Goal: Task Accomplishment & Management: Manage account settings

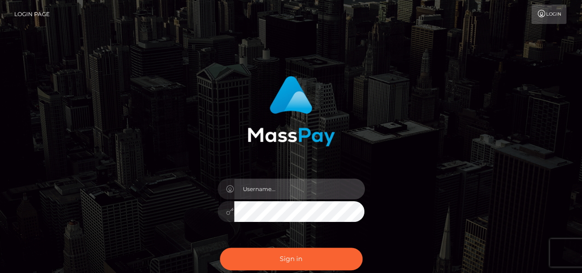
click at [258, 188] on input "text" at bounding box center [299, 188] width 131 height 21
type input "[EMAIL_ADDRESS][DOMAIN_NAME]"
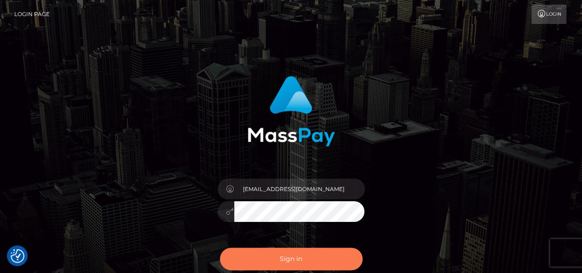
click at [289, 255] on button "Sign in" at bounding box center [291, 258] width 143 height 23
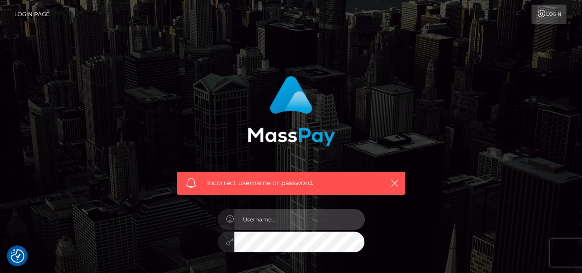
click at [269, 221] on input "text" at bounding box center [299, 219] width 131 height 21
click at [333, 222] on input "goddesszoeyyy@gmail.com" at bounding box center [299, 219] width 131 height 21
type input "goddesszoeyyy@gmail.com"
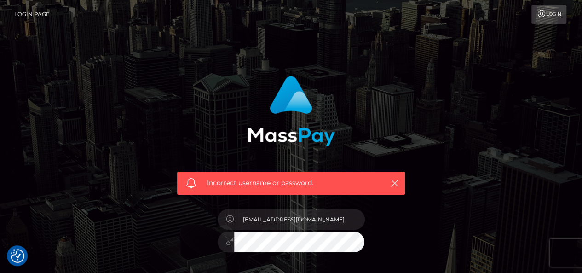
click at [232, 229] on div "goddesszoeyyy@gmail.com" at bounding box center [291, 237] width 161 height 70
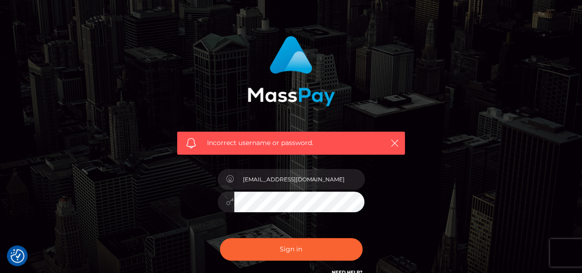
scroll to position [92, 0]
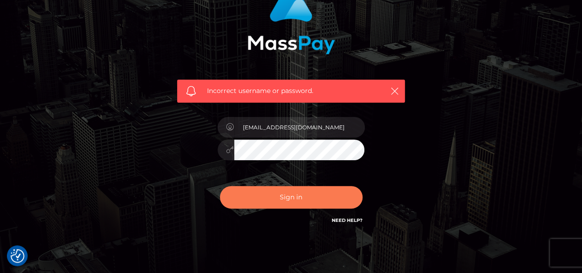
click at [296, 195] on button "Sign in" at bounding box center [291, 197] width 143 height 23
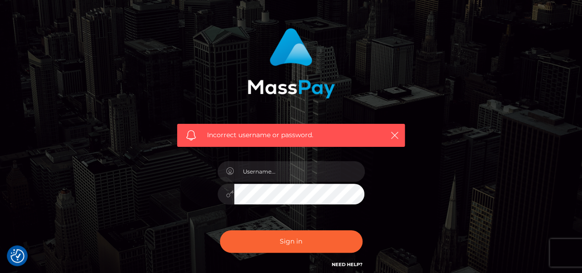
scroll to position [129, 0]
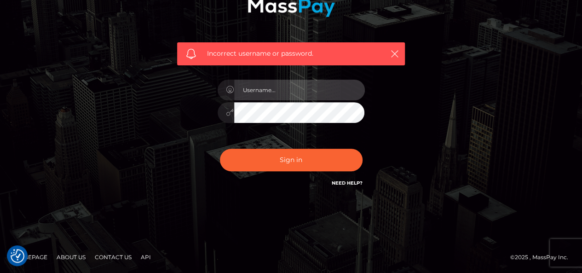
click at [284, 89] on input "text" at bounding box center [299, 90] width 131 height 21
type input "goddesszoey8@gmail.com"
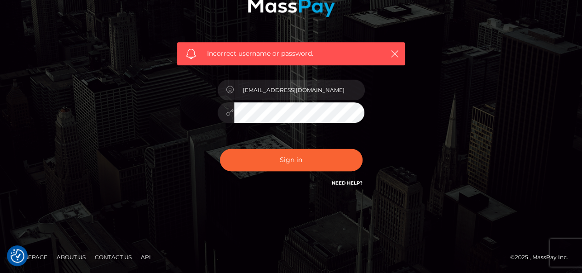
click at [344, 181] on link "Need Help?" at bounding box center [347, 183] width 31 height 6
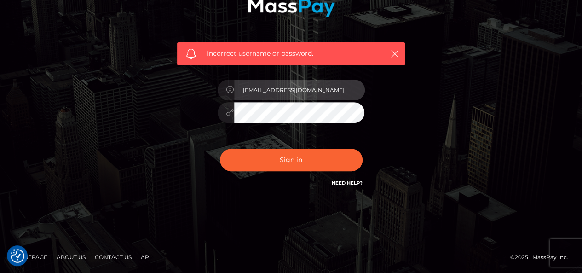
drag, startPoint x: 323, startPoint y: 91, endPoint x: 325, endPoint y: 86, distance: 5.0
click at [324, 91] on input "goddesszoey8@gmail.com" at bounding box center [299, 90] width 131 height 21
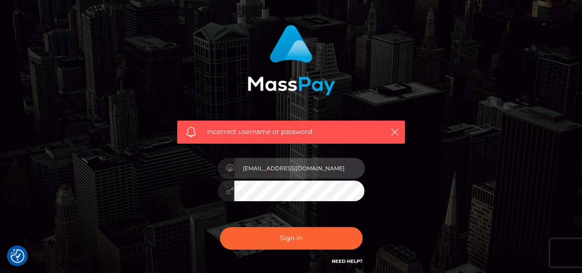
scroll to position [0, 0]
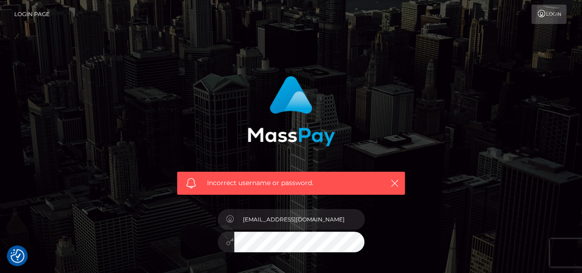
click at [557, 13] on link "Login" at bounding box center [548, 14] width 35 height 19
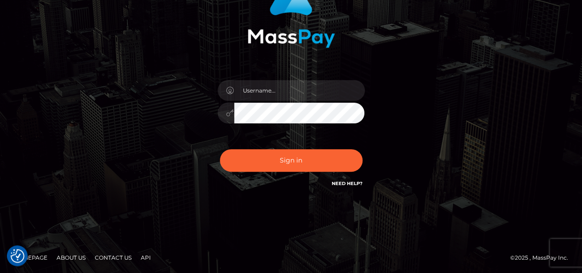
scroll to position [99, 0]
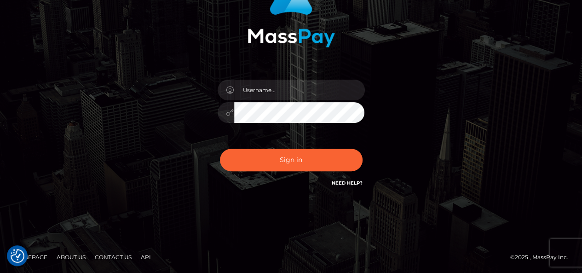
click at [146, 257] on link "API" at bounding box center [145, 257] width 17 height 14
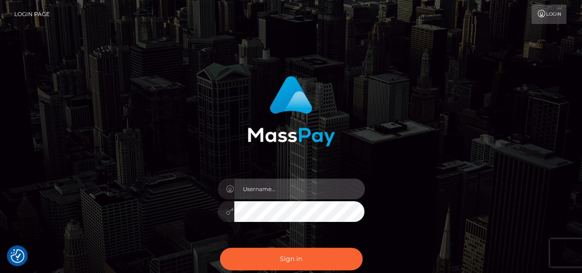
click at [291, 190] on input "text" at bounding box center [299, 188] width 131 height 21
type input "[EMAIL_ADDRESS][DOMAIN_NAME]"
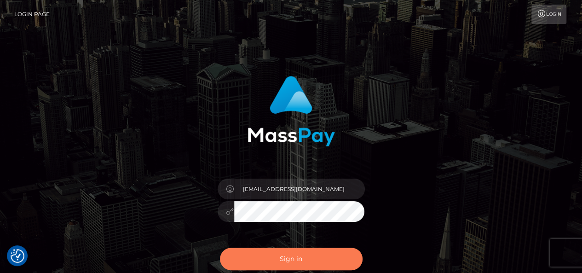
click at [304, 255] on button "Sign in" at bounding box center [291, 258] width 143 height 23
